Goal: Task Accomplishment & Management: Use online tool/utility

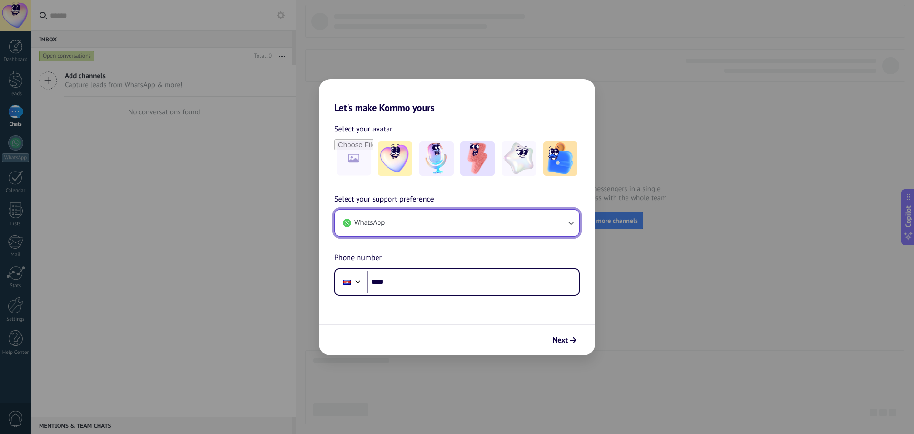
click at [442, 220] on button "WhatsApp" at bounding box center [457, 223] width 244 height 26
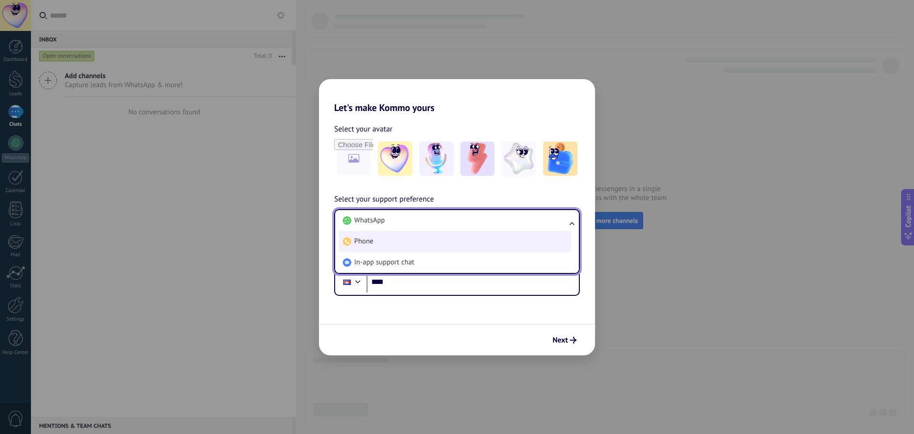
click at [401, 241] on li "Phone" at bounding box center [455, 241] width 232 height 21
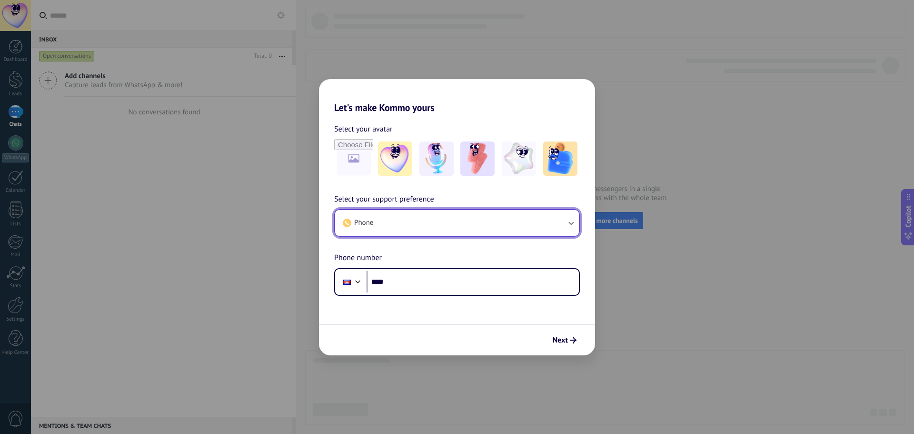
click at [424, 218] on button "Phone" at bounding box center [457, 223] width 244 height 26
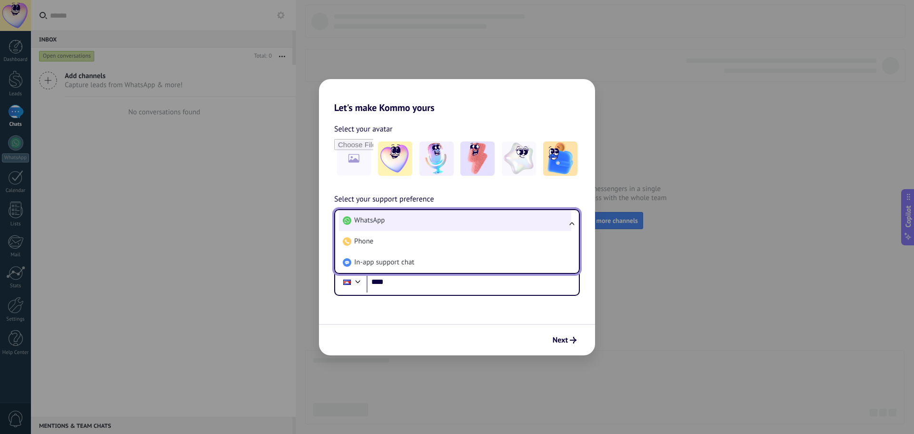
click at [398, 220] on li "WhatsApp" at bounding box center [455, 220] width 232 height 21
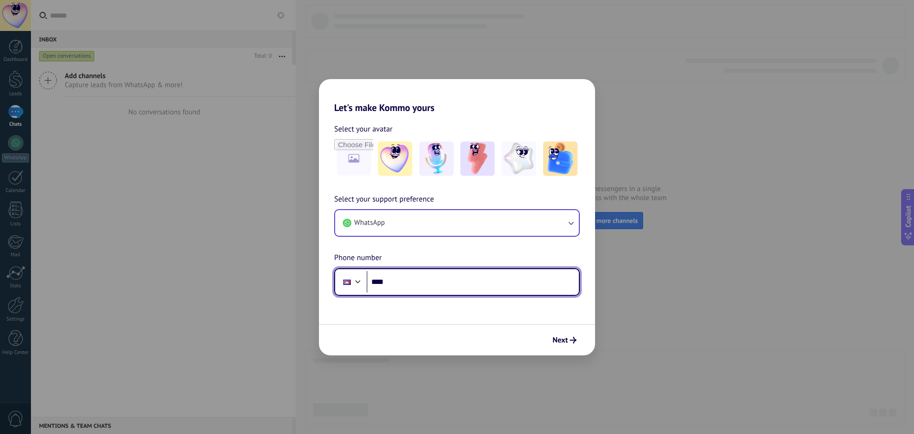
click at [406, 281] on input "****" at bounding box center [473, 282] width 212 height 22
click at [406, 280] on input "****" at bounding box center [473, 282] width 212 height 22
click at [360, 280] on div at bounding box center [357, 280] width 11 height 11
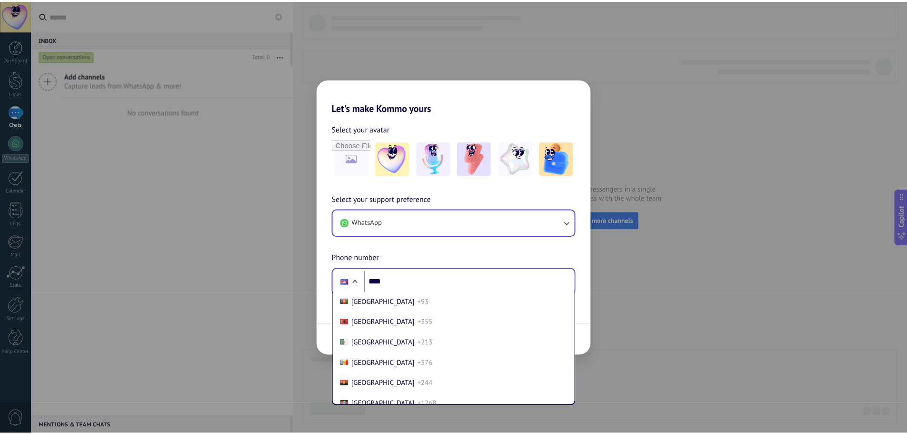
scroll to position [520, 0]
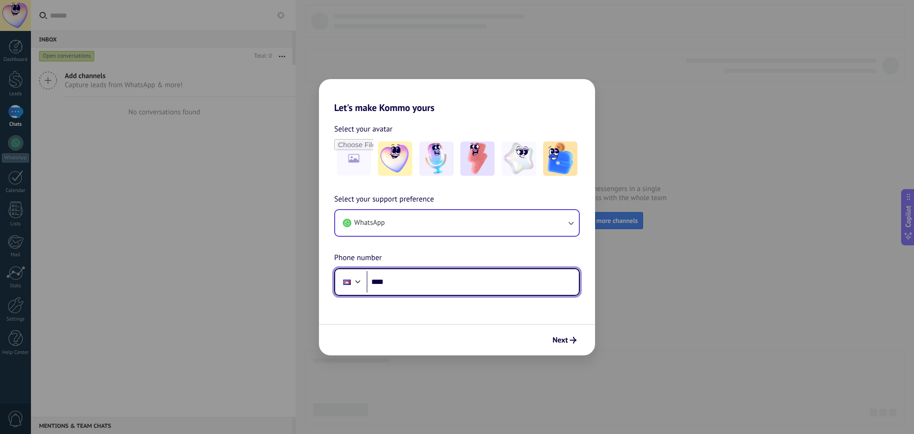
click at [413, 279] on input "****" at bounding box center [473, 282] width 212 height 22
type input "**"
type input "**********"
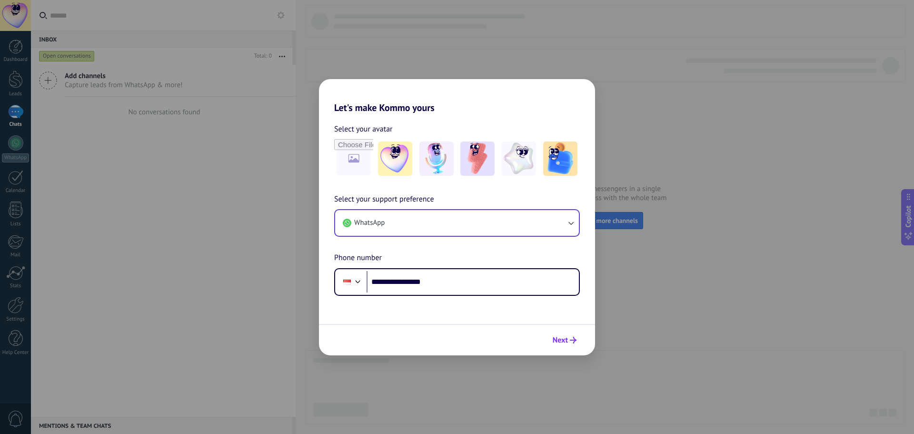
click at [560, 333] on button "Next" at bounding box center [565, 340] width 32 height 16
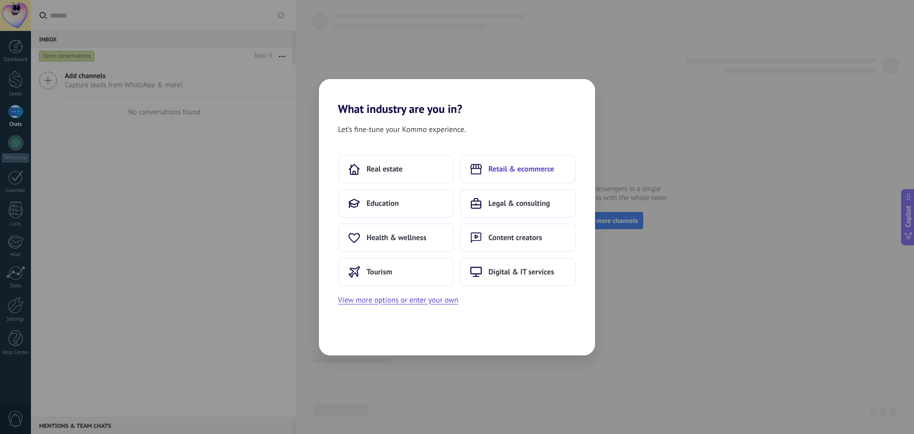
click at [520, 173] on span "Retail & ecommerce" at bounding box center [522, 169] width 66 height 10
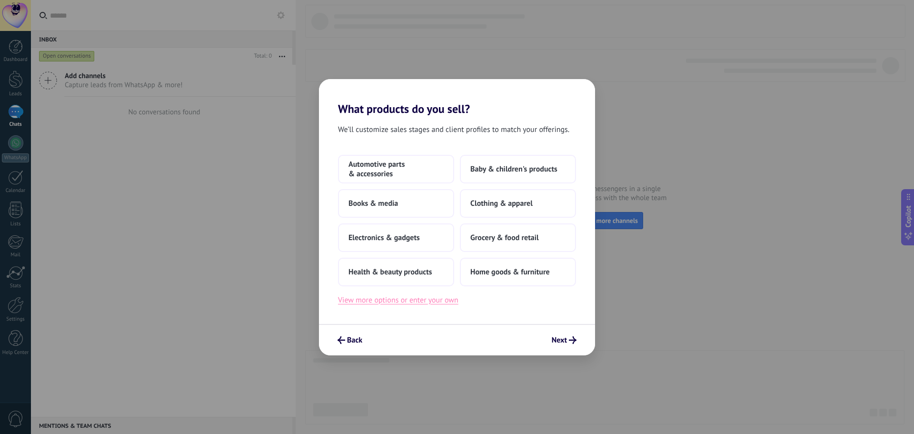
click at [410, 300] on button "View more options or enter your own" at bounding box center [398, 300] width 120 height 12
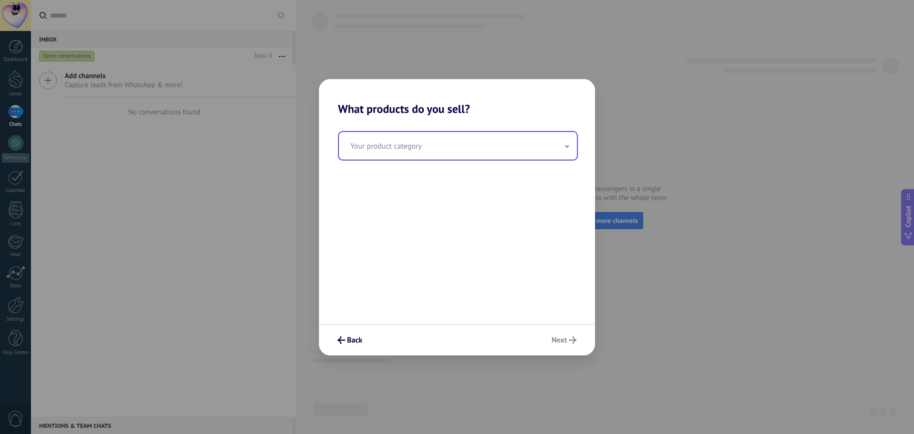
click at [455, 150] on input "text" at bounding box center [458, 146] width 238 height 28
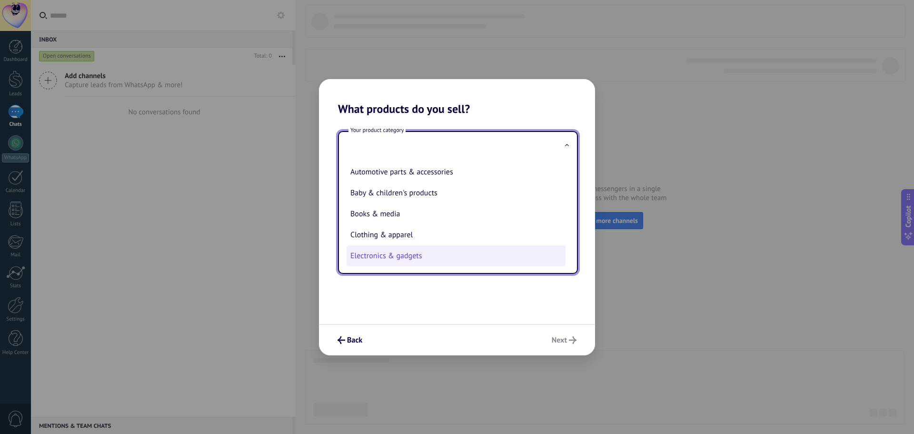
click at [424, 249] on li "Electronics & gadgets" at bounding box center [456, 255] width 219 height 21
type input "**********"
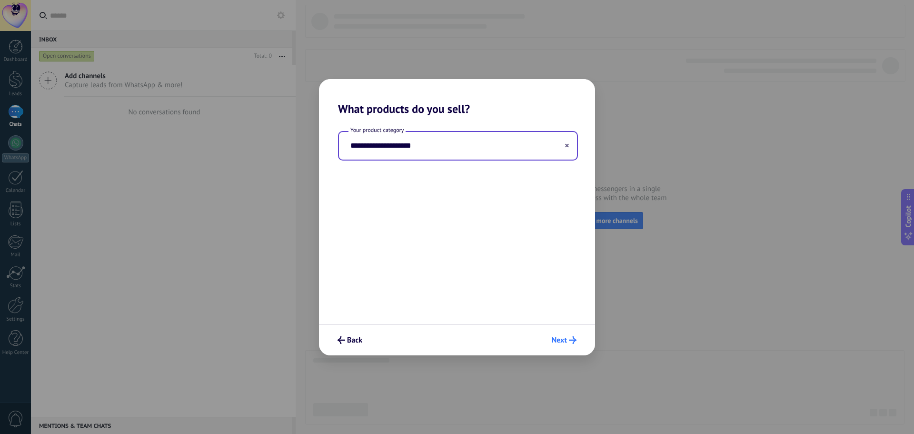
click at [572, 338] on icon "submit" at bounding box center [573, 340] width 8 height 8
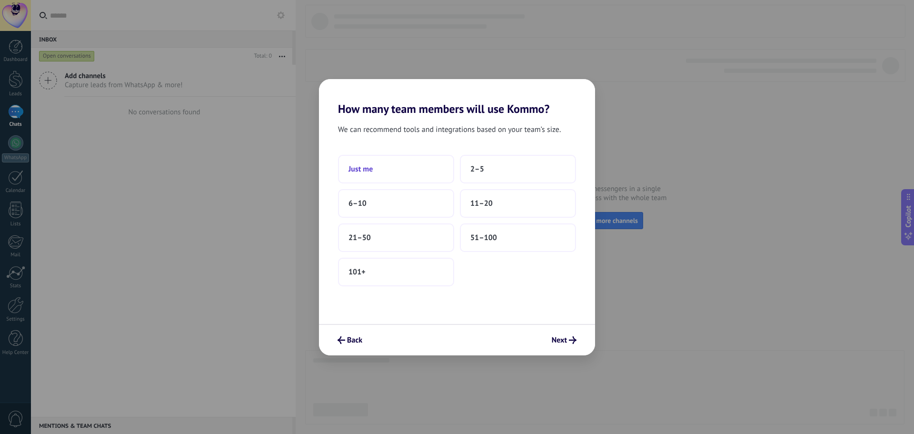
click at [386, 167] on button "Just me" at bounding box center [396, 169] width 116 height 29
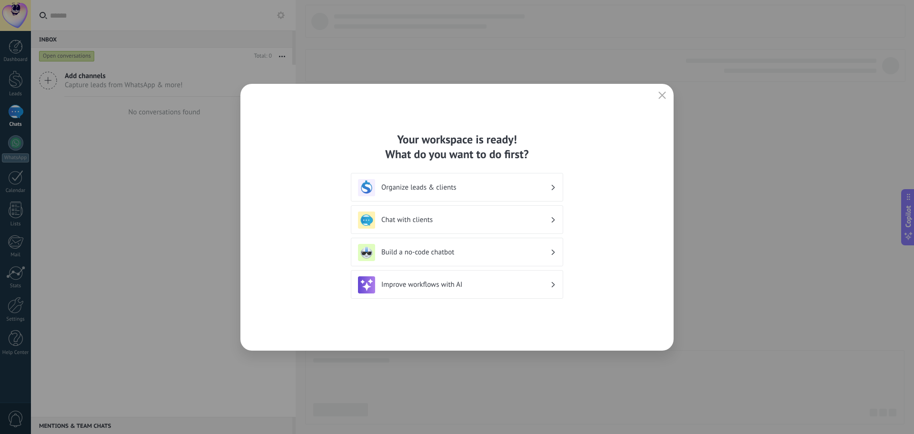
click at [496, 189] on h3 "Organize leads & clients" at bounding box center [465, 187] width 169 height 9
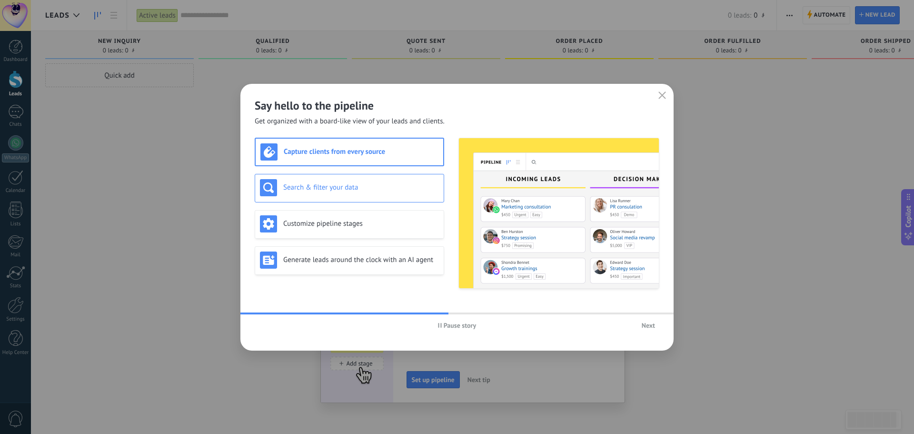
click at [370, 179] on div "Search & filter your data" at bounding box center [349, 187] width 179 height 17
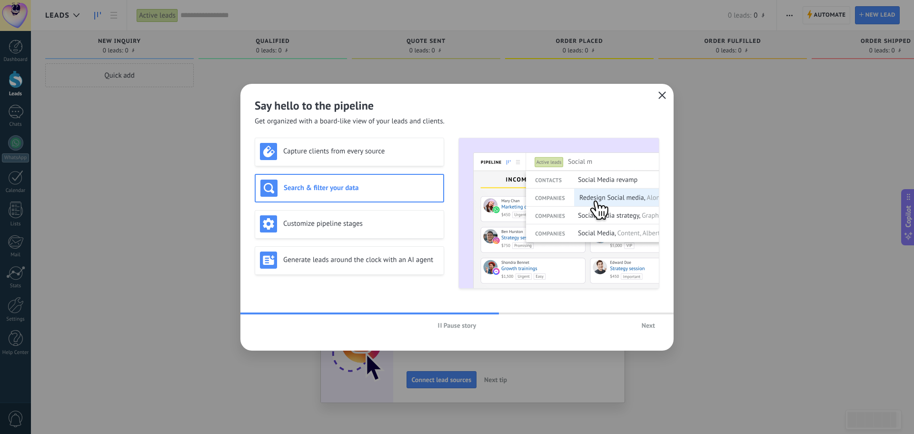
click at [664, 95] on icon "button" at bounding box center [663, 95] width 8 height 8
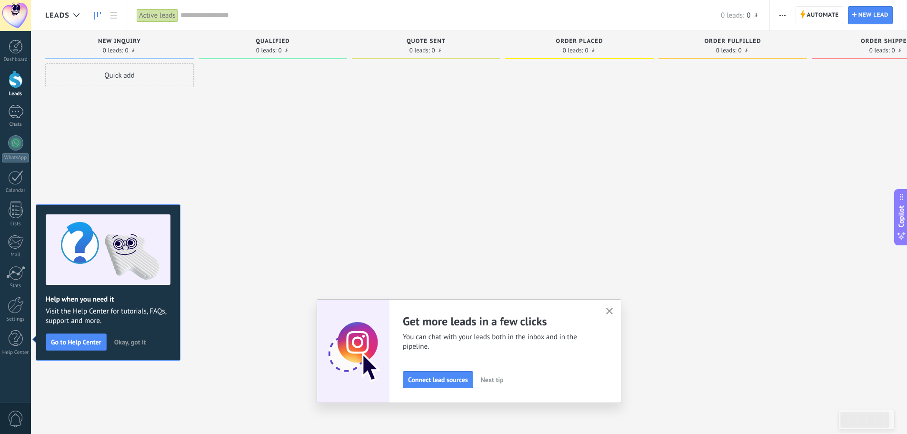
click at [122, 341] on span "Okay, got it" at bounding box center [130, 342] width 32 height 7
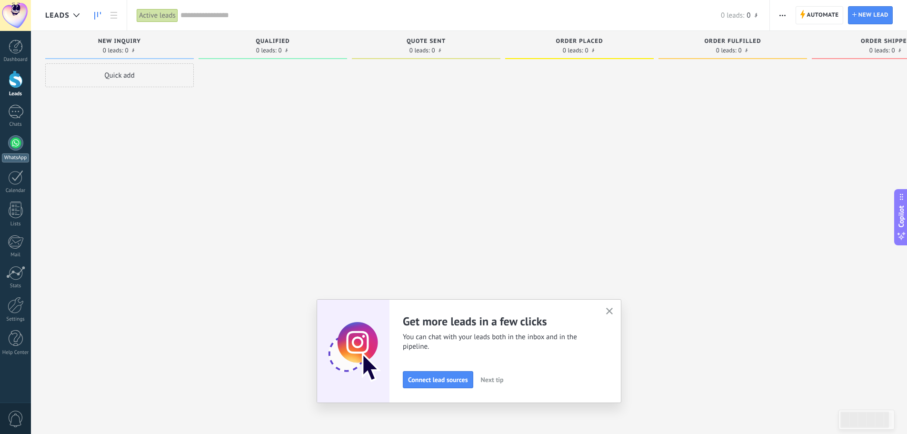
click at [15, 144] on div at bounding box center [15, 142] width 15 height 15
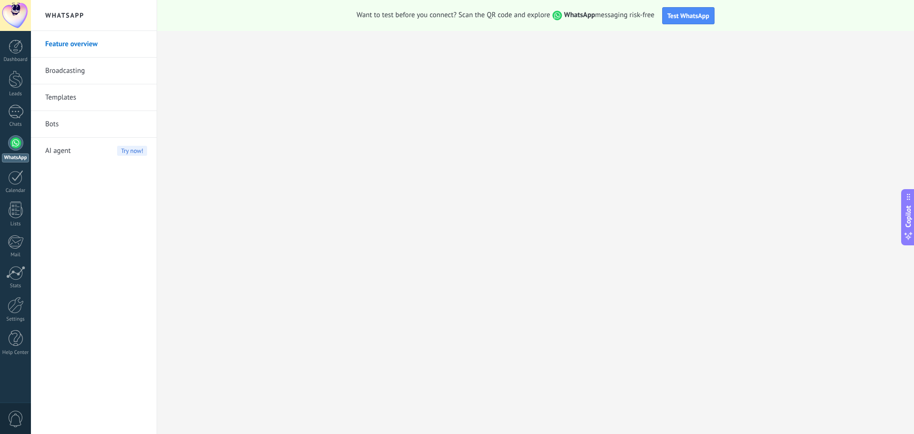
click at [76, 67] on link "Broadcasting" at bounding box center [96, 71] width 102 height 27
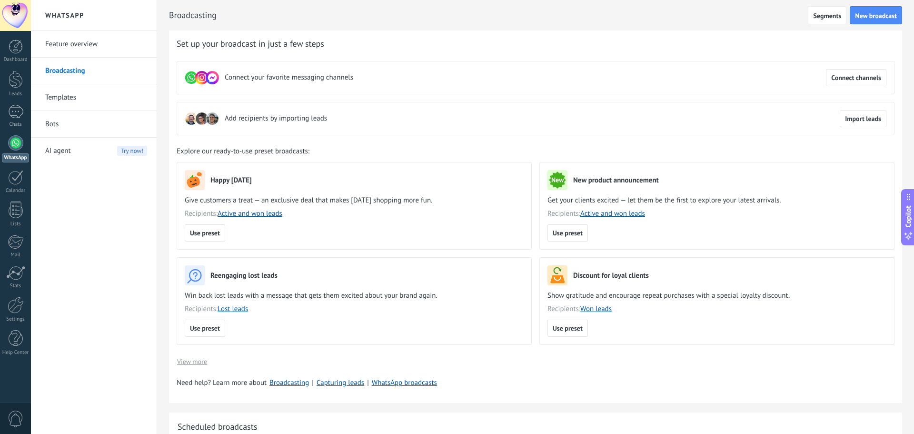
click at [65, 95] on link "Templates" at bounding box center [96, 97] width 102 height 27
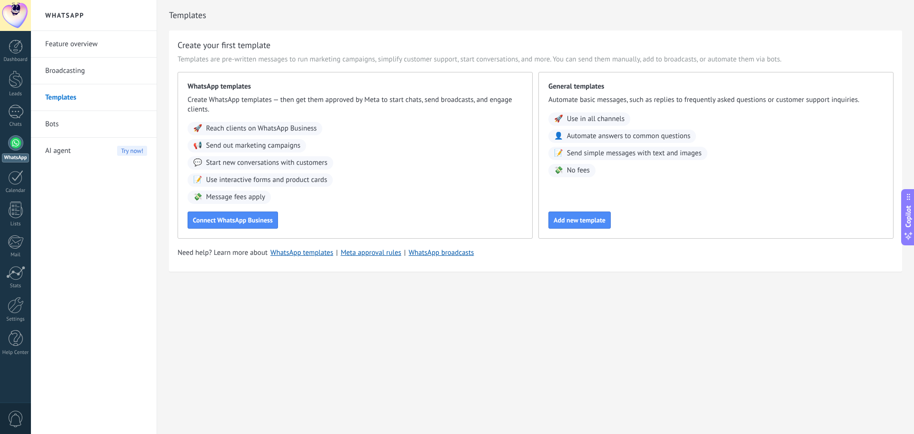
drag, startPoint x: 559, startPoint y: 423, endPoint x: 570, endPoint y: 385, distance: 39.8
click at [559, 421] on div "WhatsApp Feature overview Broadcasting Templates Bots AI agent Try now! Templat…" at bounding box center [472, 217] width 883 height 434
click at [64, 18] on h2 "WhatsApp" at bounding box center [94, 15] width 102 height 31
click at [19, 307] on div at bounding box center [16, 305] width 16 height 17
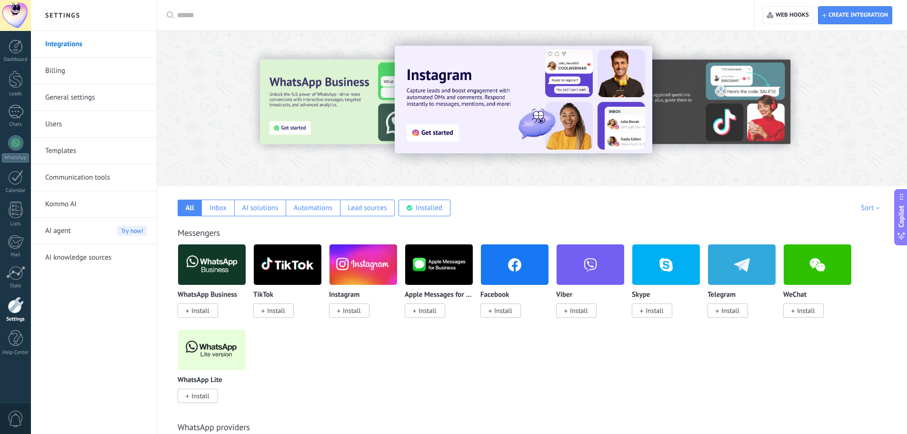
click at [51, 68] on link "Billing" at bounding box center [96, 71] width 102 height 27
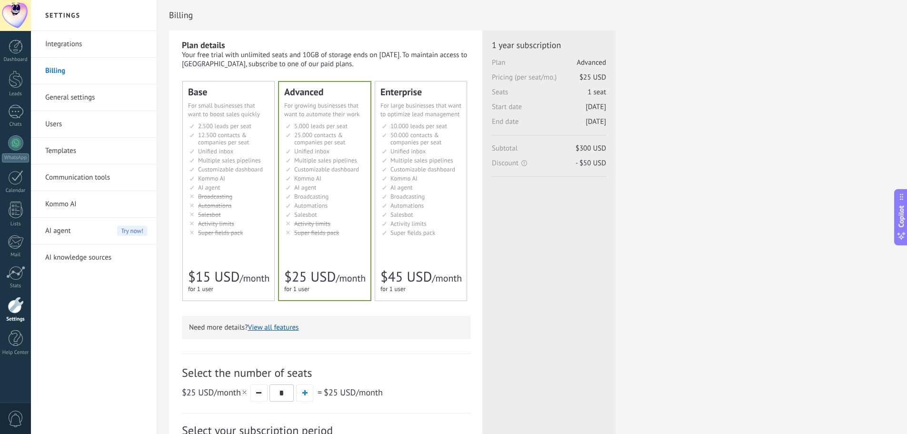
click at [70, 97] on link "General settings" at bounding box center [96, 97] width 102 height 27
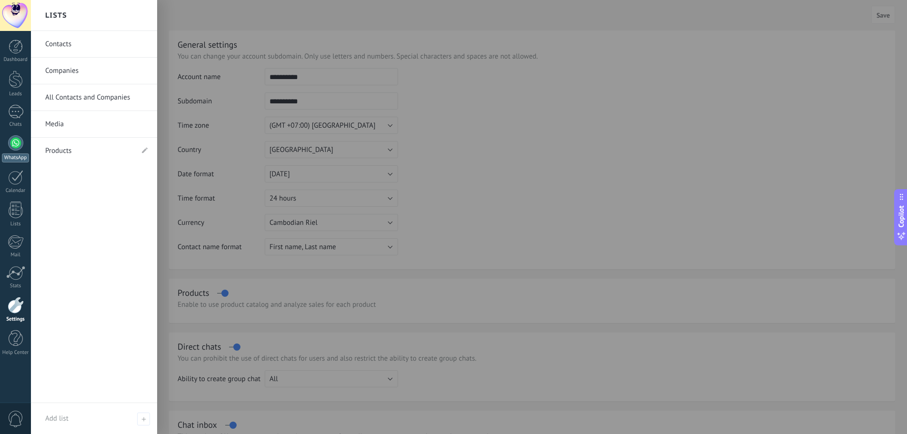
click at [16, 142] on div at bounding box center [15, 142] width 15 height 15
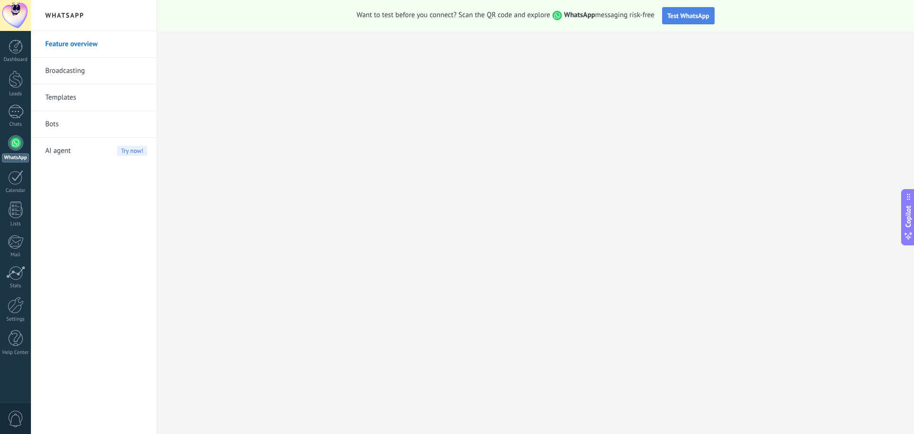
click at [687, 13] on span "Test WhatsApp" at bounding box center [689, 15] width 42 height 9
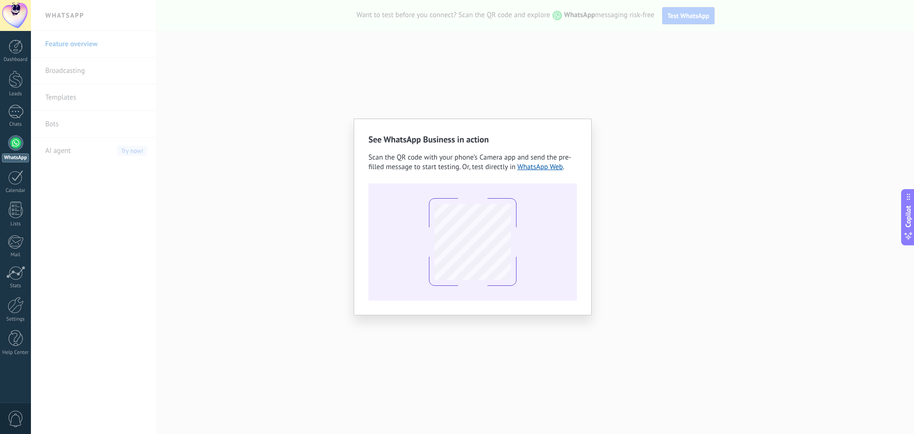
drag, startPoint x: 247, startPoint y: 220, endPoint x: 231, endPoint y: 220, distance: 15.7
click at [239, 220] on div "See WhatsApp Business in action Scan the QR code with your phone’s Camera app a…" at bounding box center [472, 217] width 883 height 434
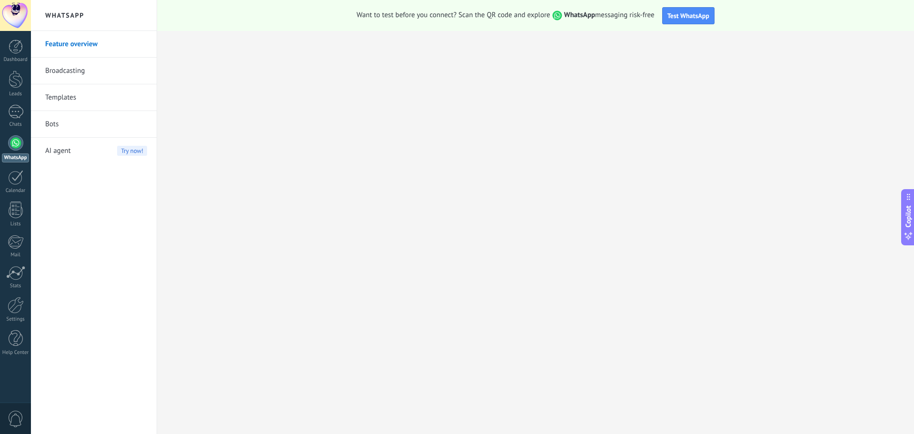
click at [65, 74] on link "Broadcasting" at bounding box center [96, 71] width 102 height 27
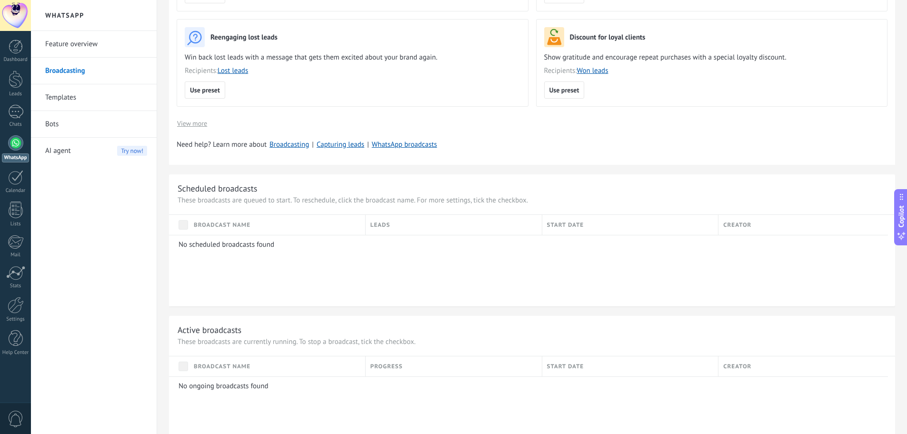
scroll to position [429, 0]
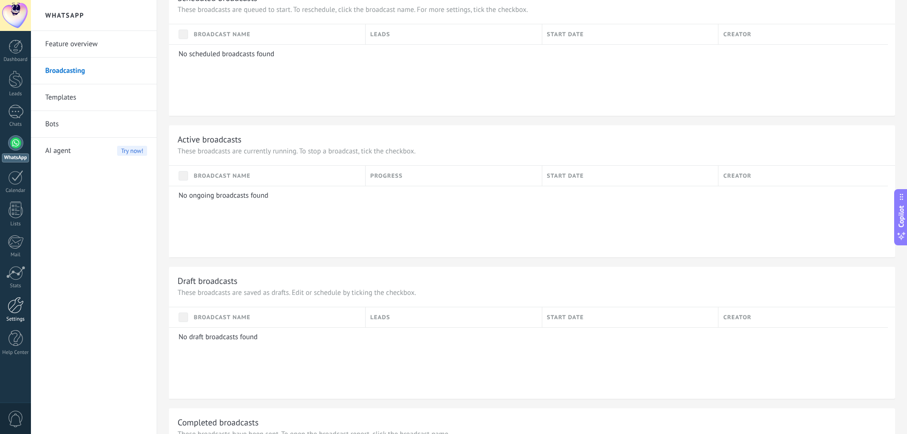
click at [16, 313] on div at bounding box center [16, 305] width 16 height 17
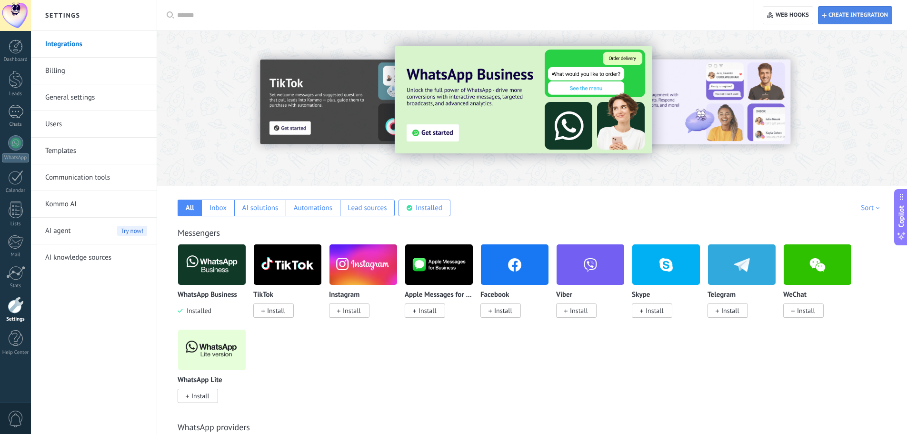
click at [842, 12] on span "Create integration" at bounding box center [859, 15] width 60 height 8
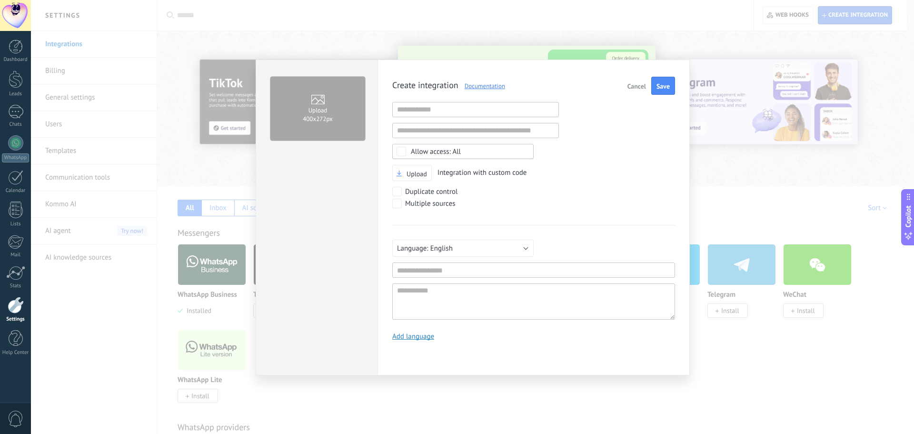
scroll to position [9, 0]
click at [633, 87] on span "Cancel" at bounding box center [637, 86] width 19 height 7
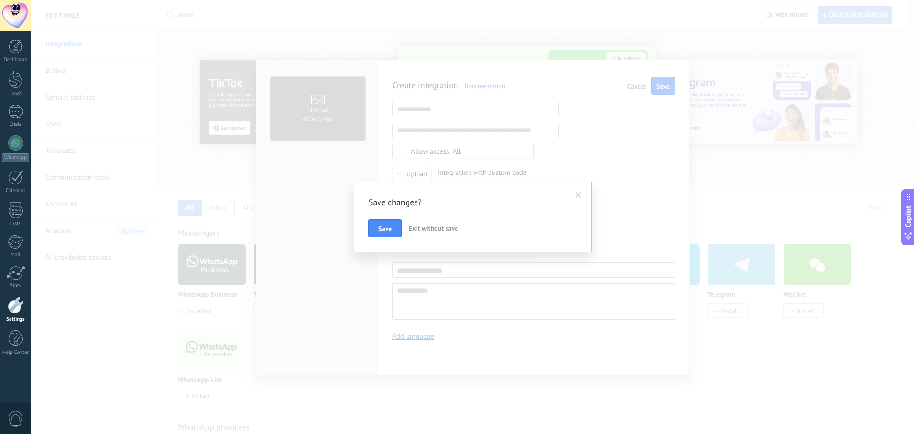
click at [386, 227] on span "Save" at bounding box center [385, 228] width 13 height 7
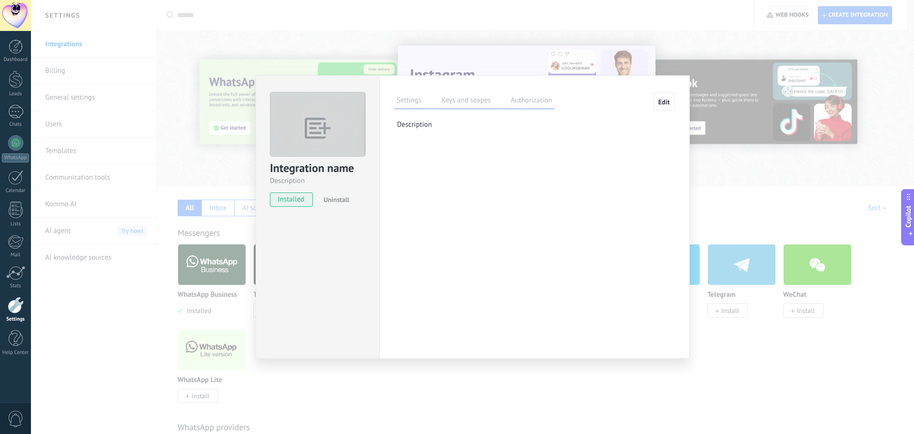
drag, startPoint x: 610, startPoint y: 155, endPoint x: 627, endPoint y: 111, distance: 47.3
click at [612, 154] on div "Settings Keys and scopes Authorization Edit Secret key: Generate secret key Int…" at bounding box center [535, 216] width 310 height 283
click at [668, 99] on span "Edit" at bounding box center [664, 102] width 11 height 7
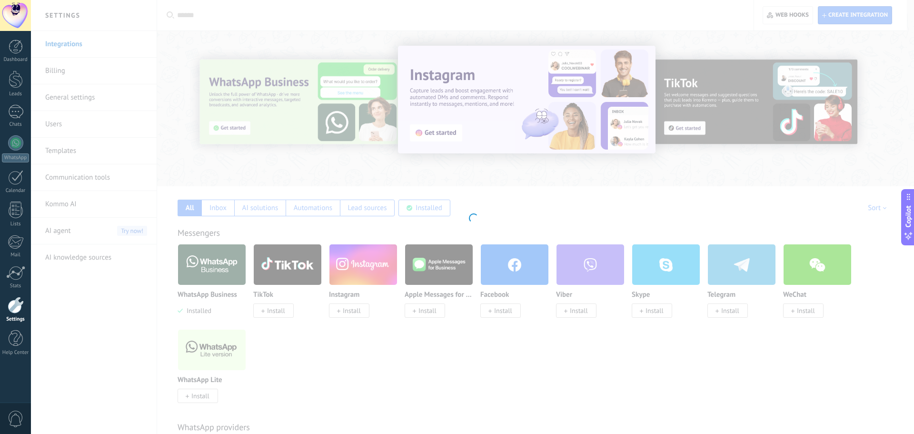
type textarea "**********"
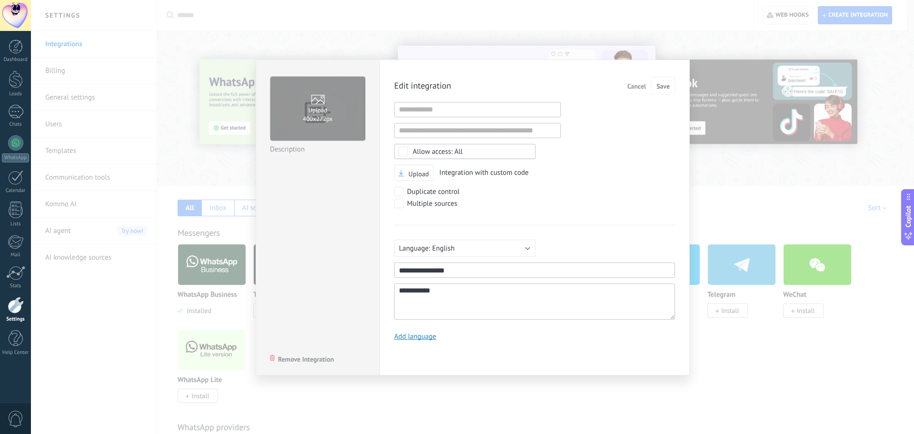
click at [630, 89] on span "Cancel" at bounding box center [637, 86] width 19 height 7
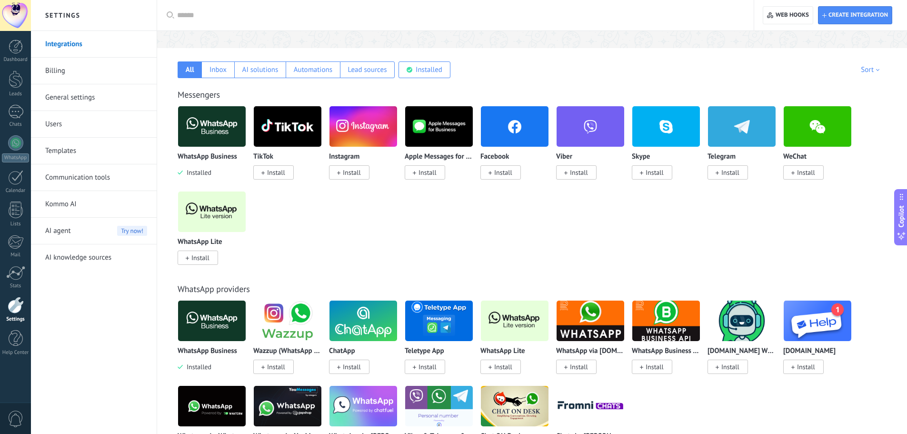
scroll to position [143, 0]
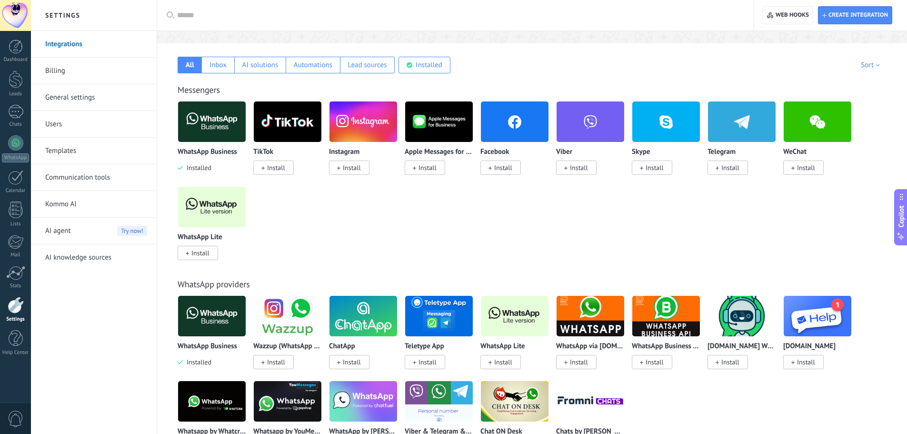
click at [18, 422] on span "0" at bounding box center [16, 418] width 16 height 17
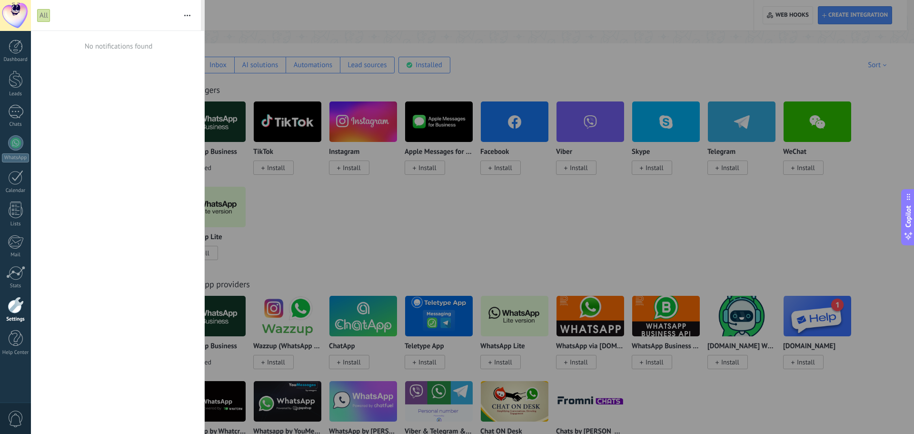
click at [421, 253] on div at bounding box center [457, 217] width 914 height 434
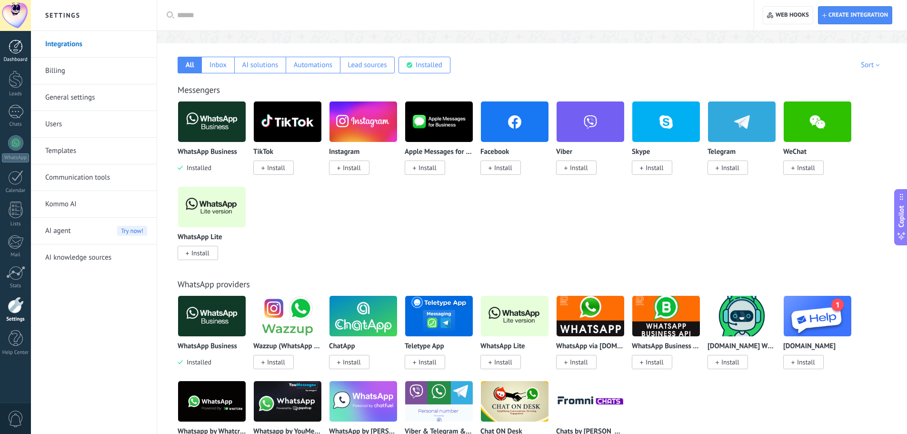
click at [20, 48] on div at bounding box center [16, 47] width 14 height 14
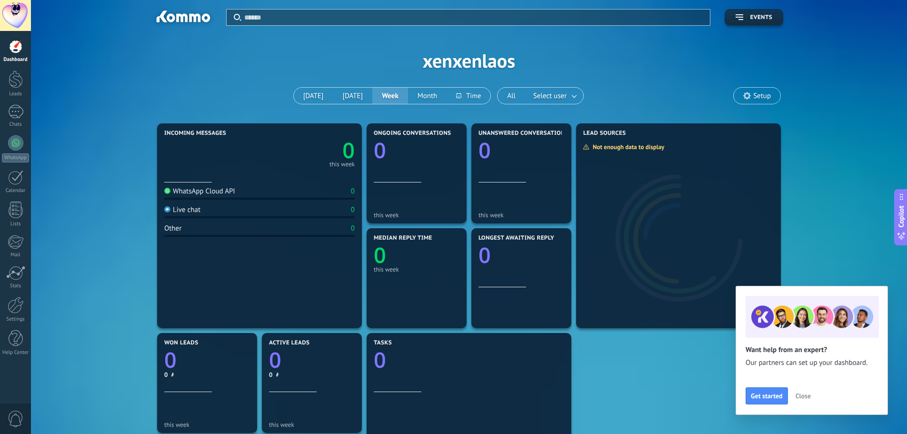
click at [755, 95] on span "Setup" at bounding box center [762, 96] width 18 height 8
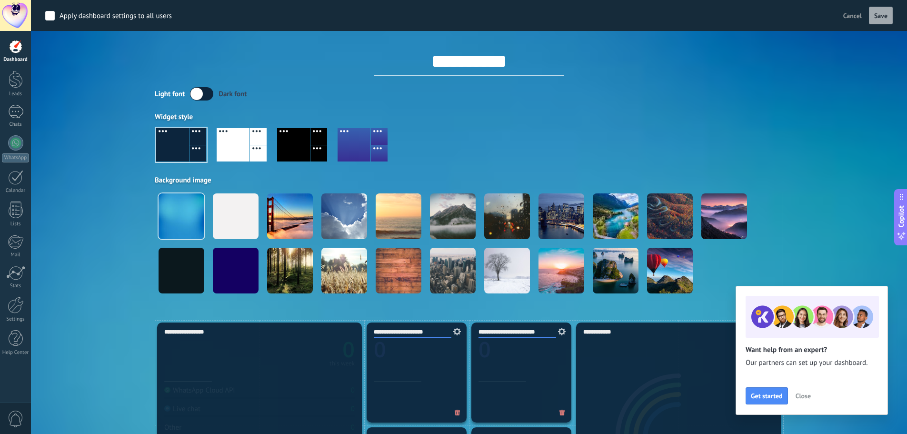
click at [847, 11] on span "Cancel" at bounding box center [852, 15] width 19 height 9
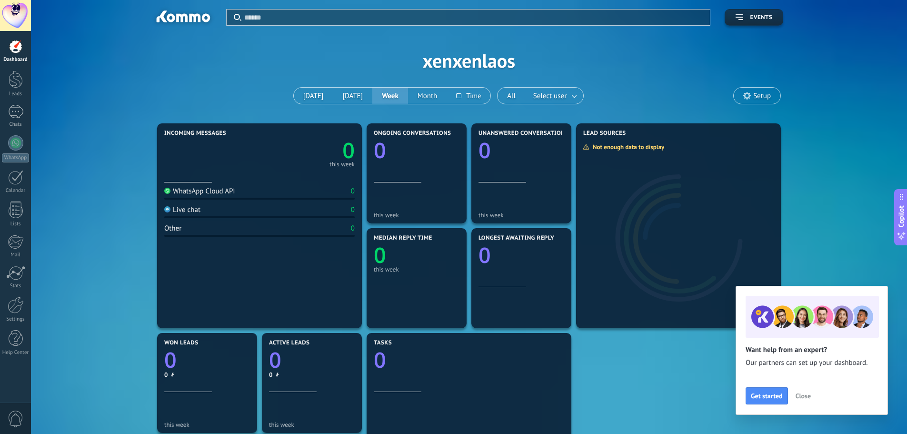
click at [250, 215] on div "Live chat 0" at bounding box center [259, 211] width 190 height 13
click at [249, 194] on div "WhatsApp Cloud API 0" at bounding box center [259, 193] width 190 height 13
click at [266, 194] on div "WhatsApp Cloud API 0" at bounding box center [259, 193] width 190 height 13
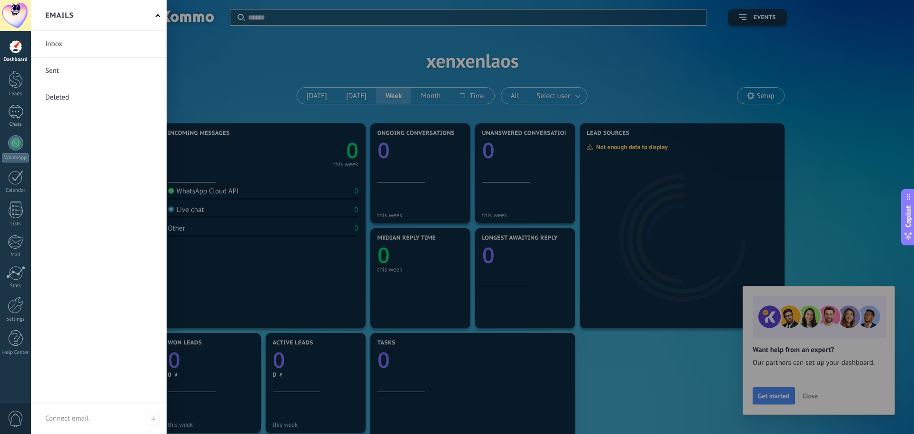
click at [71, 74] on link at bounding box center [99, 71] width 136 height 26
